Goal: Task Accomplishment & Management: Use online tool/utility

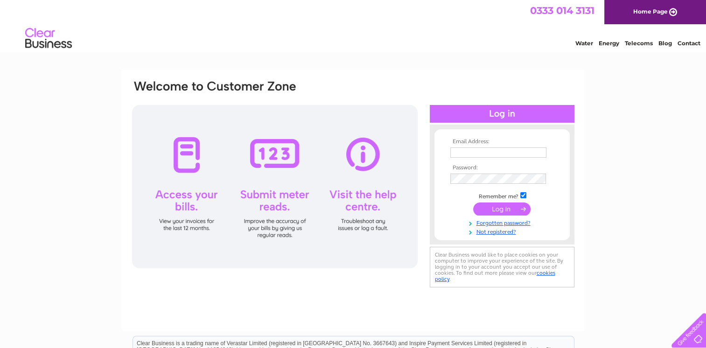
click at [462, 154] on input "text" at bounding box center [498, 152] width 96 height 10
type input "[PERSON_NAME][EMAIL_ADDRESS][PERSON_NAME][DOMAIN_NAME]"
click at [493, 208] on input "submit" at bounding box center [501, 208] width 57 height 13
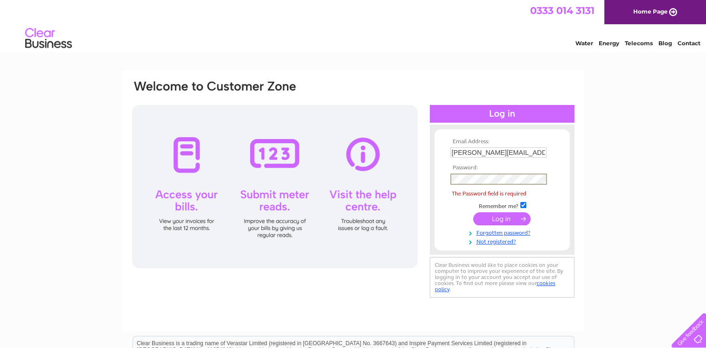
click at [493, 208] on td "Remember me?" at bounding box center [502, 205] width 108 height 9
click at [491, 230] on link "Forgotten password?" at bounding box center [503, 232] width 106 height 9
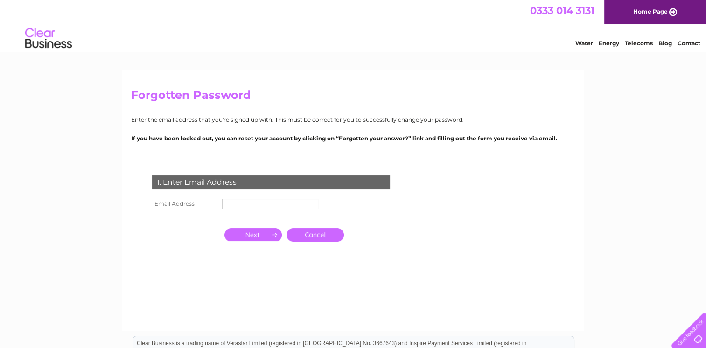
click at [231, 203] on input "text" at bounding box center [270, 204] width 96 height 10
type input "david@tortolano.com"
click at [259, 233] on input "button" at bounding box center [252, 235] width 57 height 13
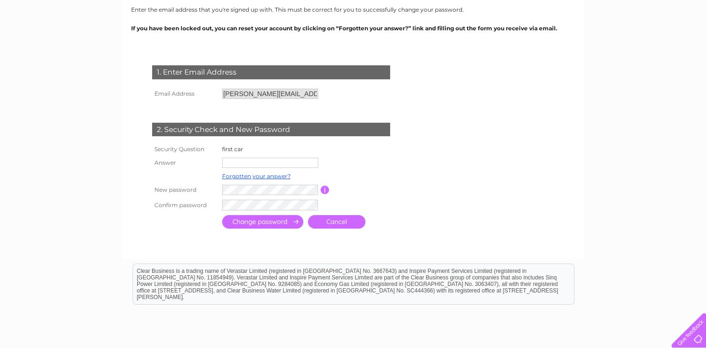
scroll to position [112, 0]
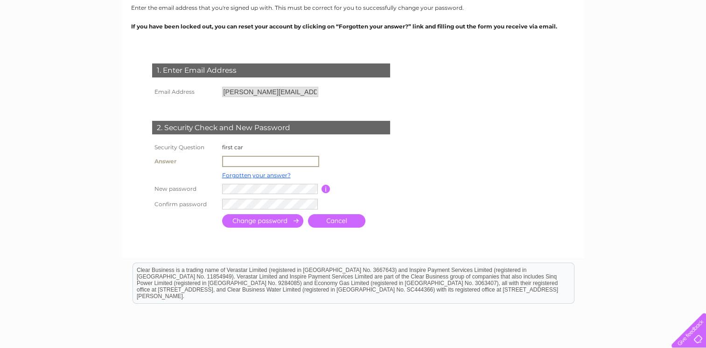
click at [224, 160] on input "text" at bounding box center [270, 161] width 97 height 11
type input "ford fiesta"
click at [278, 219] on input "submit" at bounding box center [262, 220] width 81 height 14
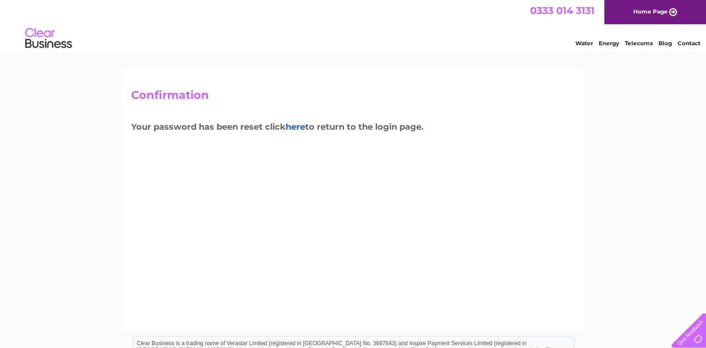
click at [300, 124] on link "here" at bounding box center [295, 127] width 20 height 10
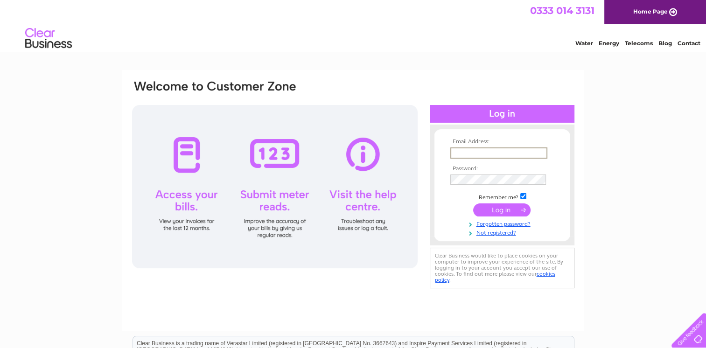
click at [454, 151] on input "text" at bounding box center [498, 152] width 97 height 11
type input "david@tortolano.com"
click at [495, 208] on input "submit" at bounding box center [501, 209] width 57 height 13
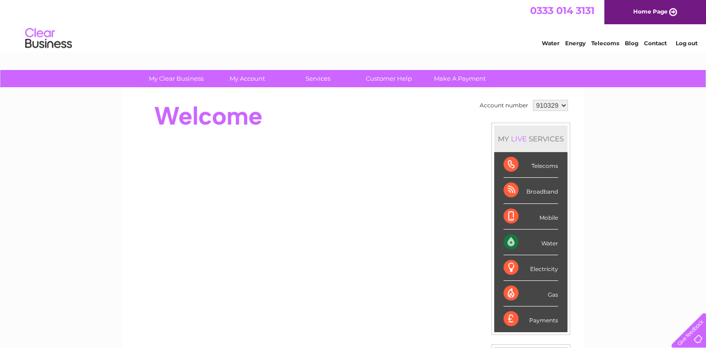
click at [542, 242] on div "Water" at bounding box center [530, 242] width 55 height 26
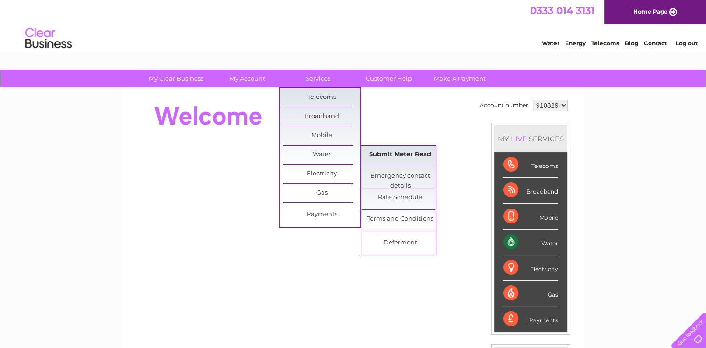
click at [381, 153] on link "Submit Meter Read" at bounding box center [399, 154] width 77 height 19
click at [382, 153] on link "Submit Meter Read" at bounding box center [399, 154] width 77 height 19
click at [389, 152] on link "Submit Meter Read" at bounding box center [399, 154] width 77 height 19
click at [383, 152] on link "Submit Meter Read" at bounding box center [399, 154] width 77 height 19
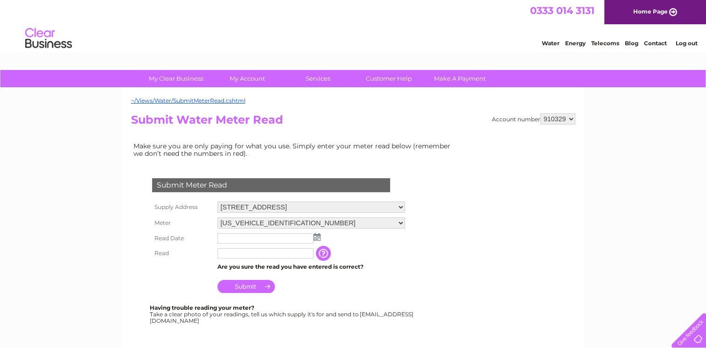
click at [316, 237] on img at bounding box center [316, 236] width 7 height 7
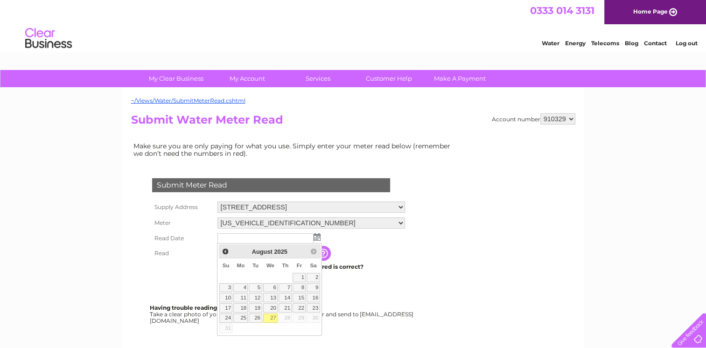
click at [271, 314] on link "27" at bounding box center [270, 317] width 15 height 9
type input "[DATE]"
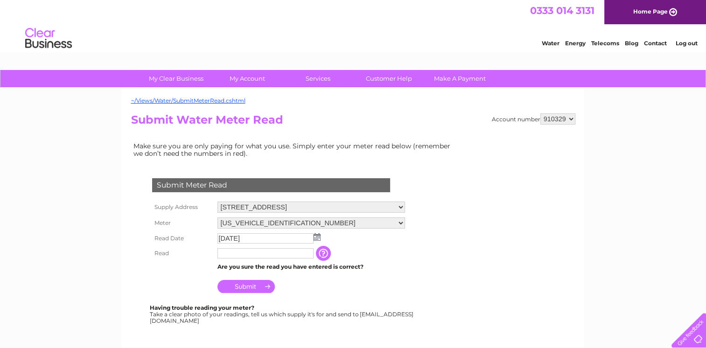
click at [224, 253] on input "text" at bounding box center [265, 253] width 96 height 10
type input "696"
click at [243, 284] on input "Submit" at bounding box center [245, 286] width 57 height 13
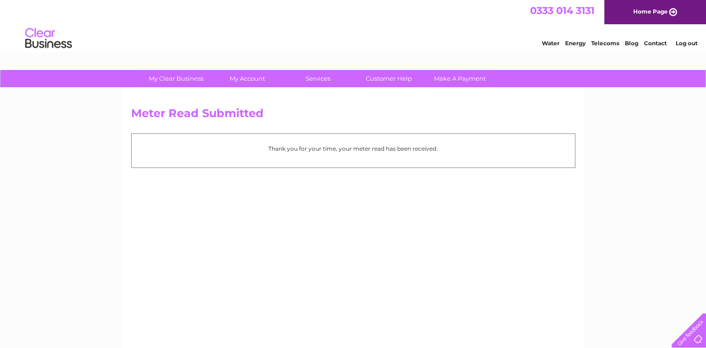
click at [665, 9] on link "Home Page" at bounding box center [655, 12] width 102 height 24
